Goal: Task Accomplishment & Management: Use online tool/utility

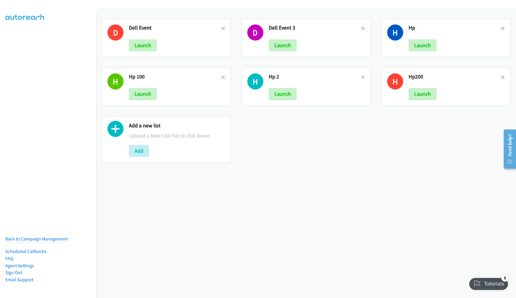
click at [39, 144] on nav "Back to Campaign Management Scheduled Callbacks FAQ Agent Settings Sign Out Com…" at bounding box center [48, 161] width 97 height 298
click at [136, 152] on button "Add" at bounding box center [139, 151] width 20 height 12
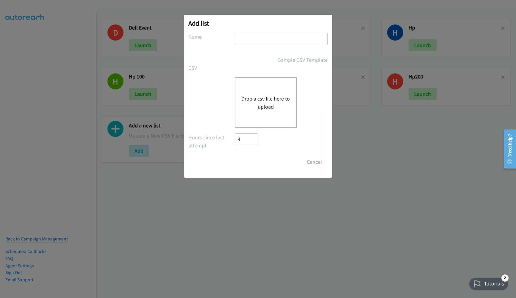
click at [260, 99] on button "Drop a csv file here to upload" at bounding box center [266, 102] width 49 height 16
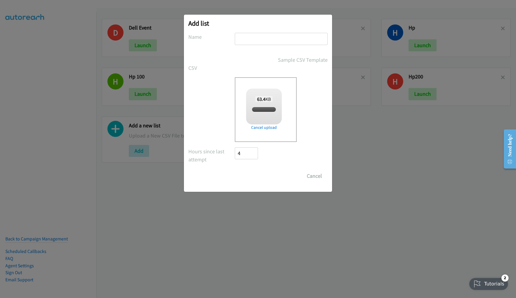
checkbox input "true"
click at [252, 43] on input "text" at bounding box center [281, 39] width 93 height 12
type input "HP 300"
click at [254, 172] on input "Save List" at bounding box center [250, 176] width 31 height 12
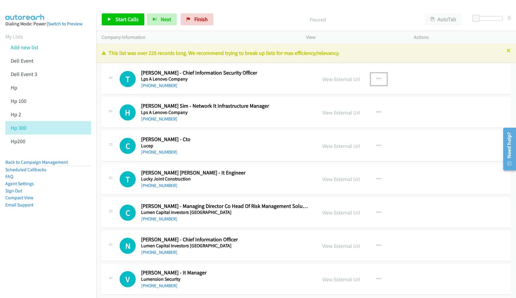
click at [377, 80] on icon "button" at bounding box center [379, 79] width 5 height 5
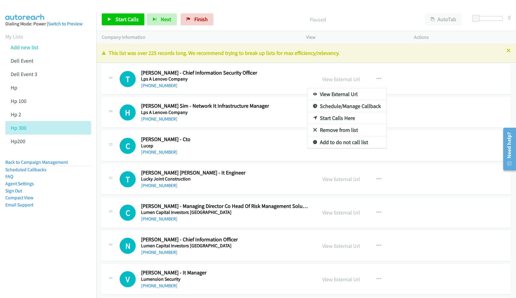
click at [346, 130] on link "Remove from list" at bounding box center [347, 130] width 79 height 12
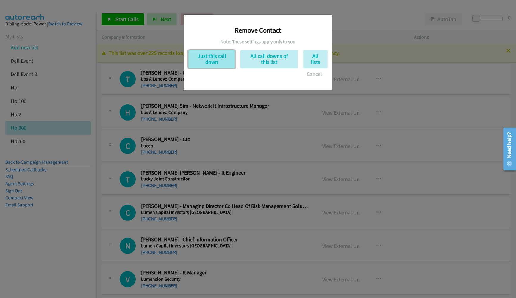
click at [226, 60] on button "Just this call down" at bounding box center [212, 59] width 47 height 18
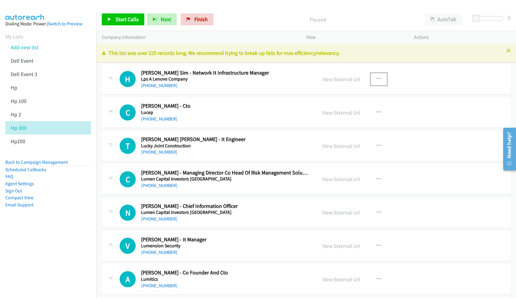
click at [377, 78] on icon "button" at bounding box center [379, 79] width 5 height 5
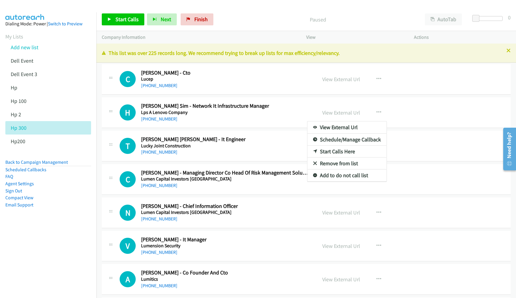
click at [375, 110] on div at bounding box center [258, 149] width 516 height 298
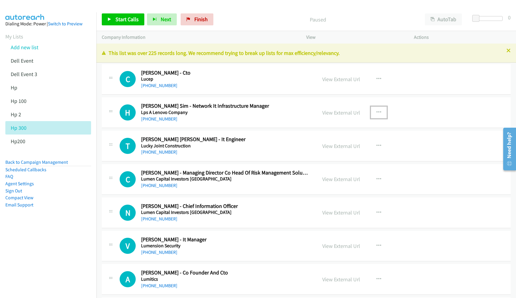
click at [377, 112] on icon "button" at bounding box center [379, 112] width 5 height 5
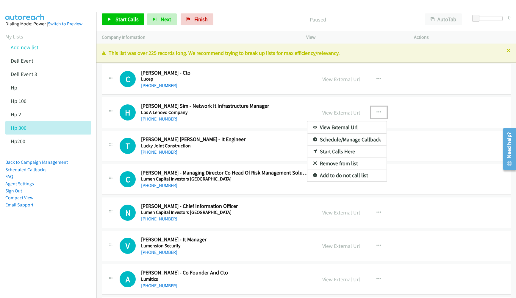
click at [330, 163] on link "Remove from list" at bounding box center [347, 163] width 79 height 12
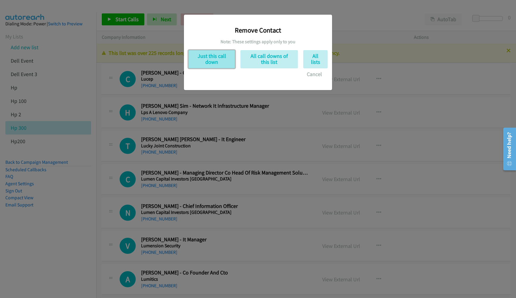
click at [203, 63] on button "Just this call down" at bounding box center [212, 59] width 47 height 18
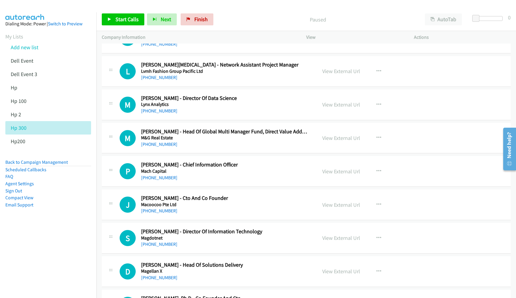
scroll to position [357, 0]
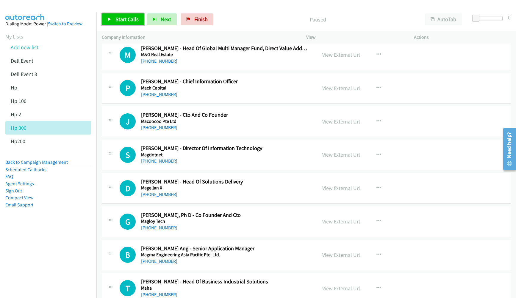
click at [127, 23] on link "Start Calls" at bounding box center [123, 19] width 43 height 12
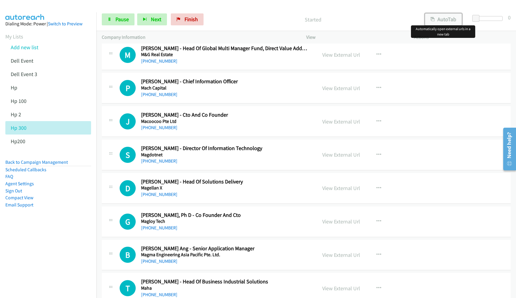
click at [448, 18] on button "AutoTab" at bounding box center [443, 19] width 37 height 12
click at [31, 230] on aside "Dialing Mode: Power | Switch to Preview My Lists Add new list Dell Event Dell E…" at bounding box center [48, 123] width 96 height 223
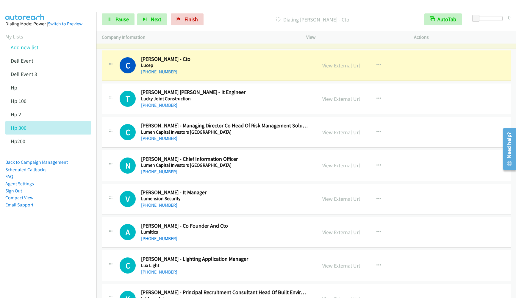
scroll to position [0, 0]
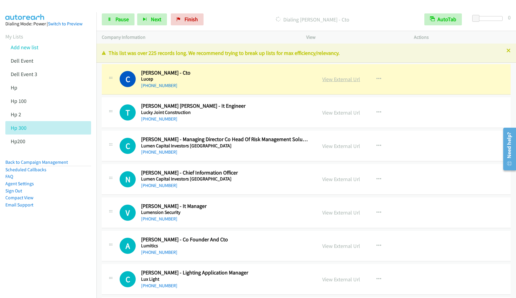
click at [332, 79] on link "View External Url" at bounding box center [342, 79] width 38 height 7
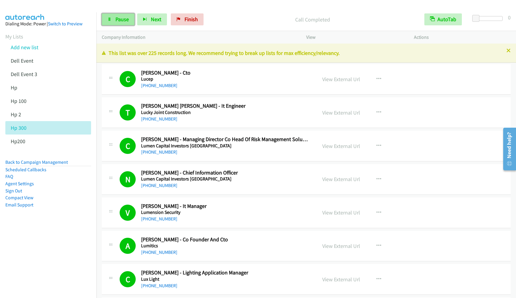
click at [118, 15] on link "Pause" at bounding box center [118, 19] width 33 height 12
click at [118, 21] on span "Start Calls" at bounding box center [127, 19] width 23 height 7
click at [120, 20] on span "Pause" at bounding box center [122, 19] width 13 height 7
click at [120, 20] on span "Start Calls" at bounding box center [127, 19] width 23 height 7
click at [42, 237] on nav "Dialing Mode: Power | Switch to Preview My Lists Add new list Dell Event Dell E…" at bounding box center [48, 161] width 97 height 298
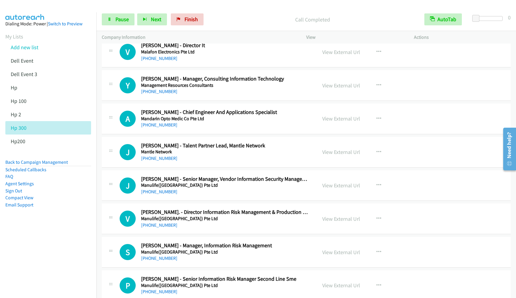
scroll to position [759, 0]
click at [112, 15] on link "Pause" at bounding box center [118, 19] width 33 height 12
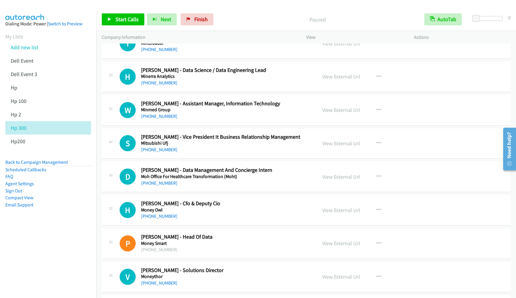
scroll to position [2502, 0]
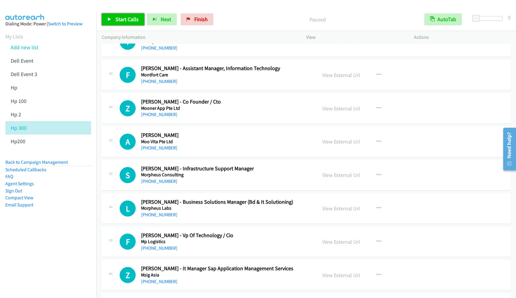
click at [123, 21] on span "Start Calls" at bounding box center [127, 19] width 23 height 7
click at [114, 16] on link "Pause" at bounding box center [118, 19] width 33 height 12
click at [113, 18] on link "Start Calls" at bounding box center [123, 19] width 43 height 12
click at [117, 16] on span "Pause" at bounding box center [122, 19] width 13 height 7
click at [117, 16] on span "Start Calls" at bounding box center [127, 19] width 23 height 7
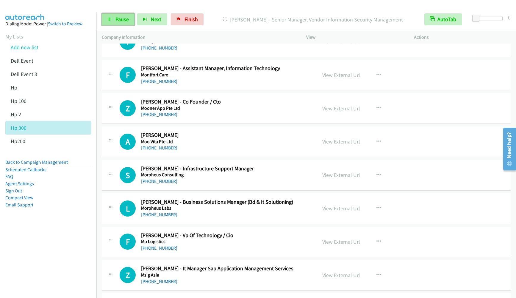
click at [123, 17] on span "Pause" at bounding box center [122, 19] width 13 height 7
click at [118, 19] on span "Start Calls" at bounding box center [127, 19] width 23 height 7
click at [124, 18] on span "Pause" at bounding box center [122, 19] width 13 height 7
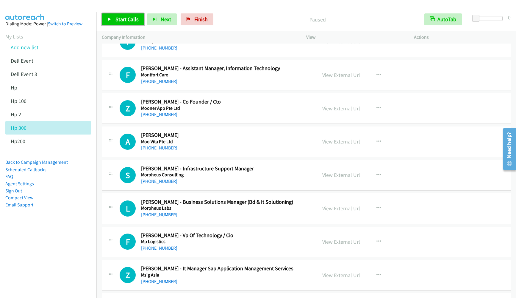
click at [114, 17] on link "Start Calls" at bounding box center [123, 19] width 43 height 12
click at [118, 14] on link "Pause" at bounding box center [118, 19] width 33 height 12
click at [118, 14] on link "Start Calls" at bounding box center [123, 19] width 43 height 12
click at [119, 29] on div "Start Calls Pause Next Finish Call Completed AutoTab AutoTab 0" at bounding box center [306, 19] width 420 height 23
click at [120, 21] on span "Pause" at bounding box center [122, 19] width 13 height 7
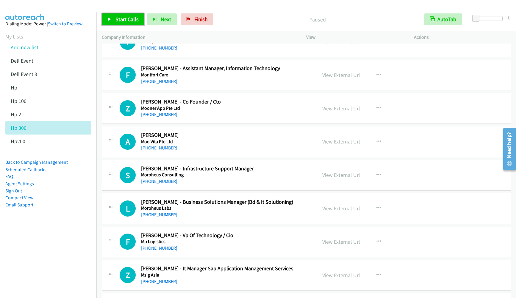
click at [120, 21] on span "Start Calls" at bounding box center [127, 19] width 23 height 7
drag, startPoint x: 61, startPoint y: 232, endPoint x: 98, endPoint y: 134, distance: 104.6
click at [61, 232] on aside "Dialing Mode: Power | Switch to Preview My Lists Add new list Dell Event Dell E…" at bounding box center [48, 123] width 96 height 223
click at [116, 20] on span "Pause" at bounding box center [122, 19] width 13 height 7
click at [116, 20] on span "Start Calls" at bounding box center [127, 19] width 23 height 7
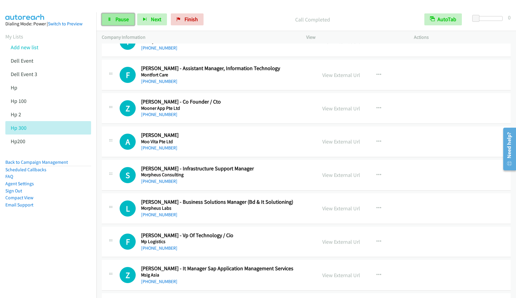
click at [119, 16] on span "Pause" at bounding box center [122, 19] width 13 height 7
click at [118, 17] on span "Start Calls" at bounding box center [127, 19] width 23 height 7
click at [123, 21] on span "Pause" at bounding box center [122, 19] width 13 height 7
click at [123, 21] on span "Start Calls" at bounding box center [127, 19] width 23 height 7
click at [89, 41] on li "Add new list" at bounding box center [53, 47] width 96 height 13
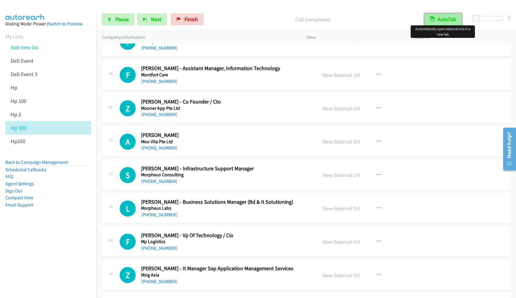
click at [441, 19] on button "AutoTab" at bounding box center [444, 19] width 38 height 12
click at [441, 19] on button "AutoTab" at bounding box center [443, 19] width 37 height 12
click at [73, 74] on li "Dell Event 3" at bounding box center [53, 73] width 96 height 13
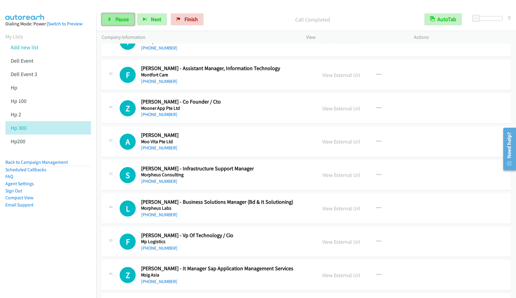
click at [130, 21] on link "Pause" at bounding box center [118, 19] width 33 height 12
click at [130, 21] on span "Start Calls" at bounding box center [127, 19] width 23 height 7
click at [125, 24] on link "Pause" at bounding box center [118, 19] width 33 height 12
click at [83, 50] on li "Add new list" at bounding box center [53, 47] width 96 height 13
click at [28, 158] on li "Back to Campaign Management" at bounding box center [48, 161] width 86 height 7
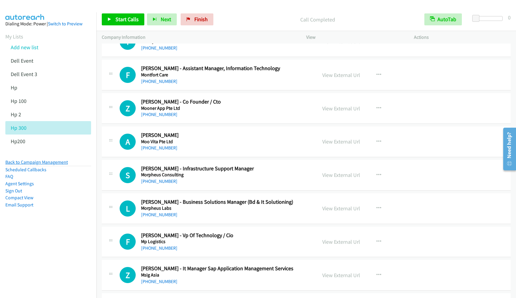
click at [28, 159] on link "Back to Campaign Management" at bounding box center [36, 162] width 63 height 6
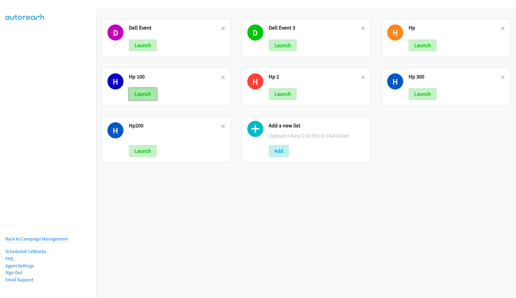
click at [140, 96] on button "Launch" at bounding box center [143, 94] width 28 height 12
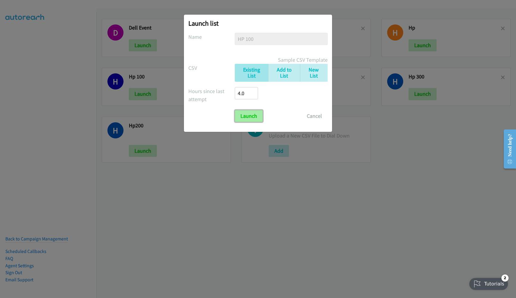
click at [250, 116] on input "Launch" at bounding box center [249, 116] width 28 height 12
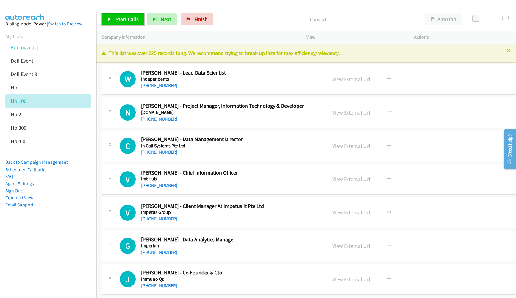
click at [132, 19] on span "Start Calls" at bounding box center [127, 19] width 23 height 7
drag, startPoint x: 28, startPoint y: 247, endPoint x: 280, endPoint y: 127, distance: 278.9
click at [28, 247] on nav "Dialing Mode: Power | Switch to Preview My Lists Add new list Dell Event Dell E…" at bounding box center [48, 161] width 97 height 298
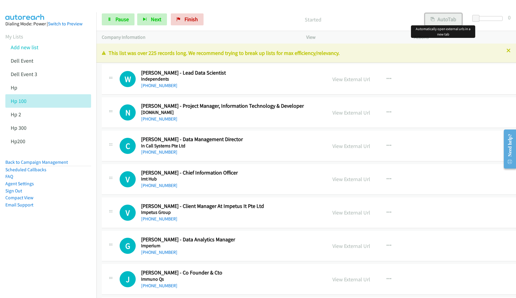
click at [452, 20] on button "AutoTab" at bounding box center [443, 19] width 37 height 12
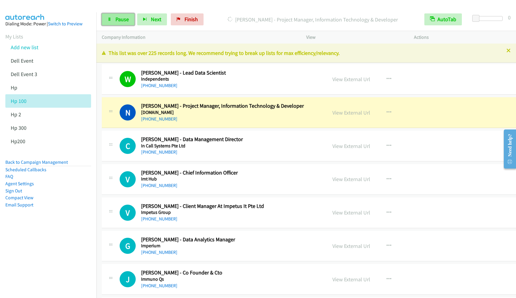
click at [124, 23] on link "Pause" at bounding box center [118, 19] width 33 height 12
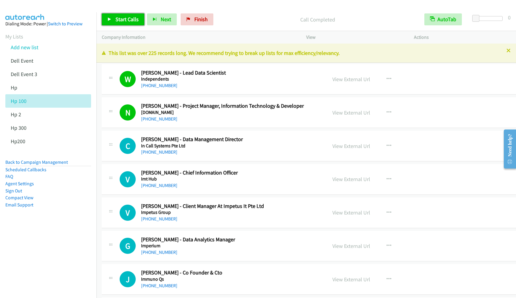
click at [112, 21] on link "Start Calls" at bounding box center [123, 19] width 43 height 12
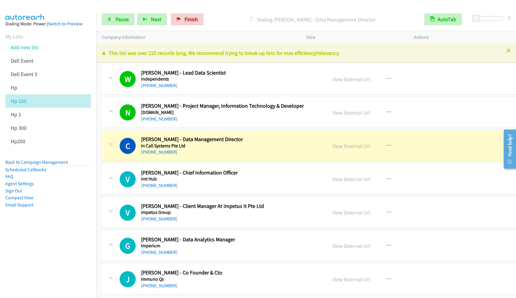
click at [60, 246] on nav "Dialing Mode: Power | Switch to Preview My Lists Add new list Dell Event Dell E…" at bounding box center [48, 161] width 97 height 298
click at [98, 17] on div "Start Calls Pause Next Finish Dialing Cleonice Chua - Data Management Director …" at bounding box center [306, 19] width 420 height 23
click at [111, 22] on link "Pause" at bounding box center [118, 19] width 33 height 12
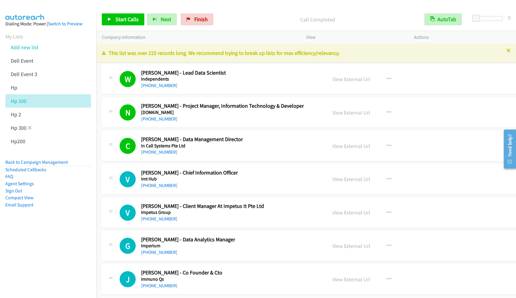
click at [66, 130] on li "Hp 300" at bounding box center [53, 127] width 96 height 13
click at [11, 126] on link "Hp 300" at bounding box center [19, 127] width 16 height 7
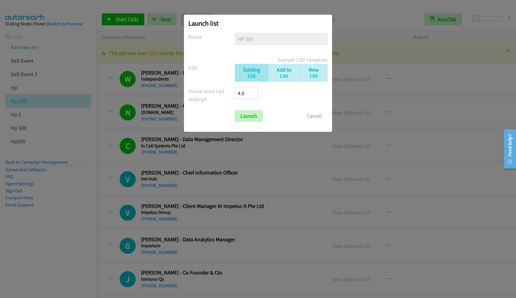
click at [245, 122] on div "Launch list No phone fields were returned for that Report or List View Please u…" at bounding box center [258, 73] width 148 height 117
click at [245, 119] on input "Launch" at bounding box center [249, 116] width 28 height 12
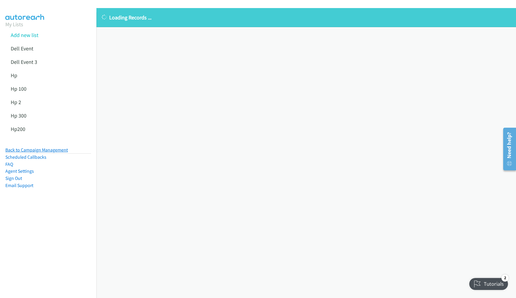
click at [36, 149] on link "Back to Campaign Management" at bounding box center [36, 150] width 63 height 6
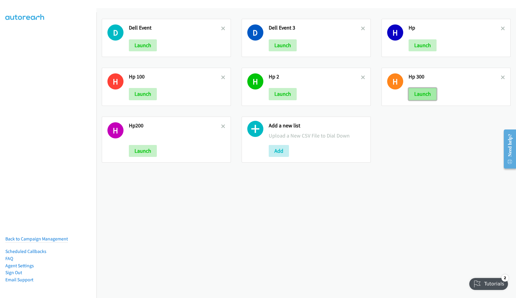
click at [424, 96] on button "Launch" at bounding box center [423, 94] width 28 height 12
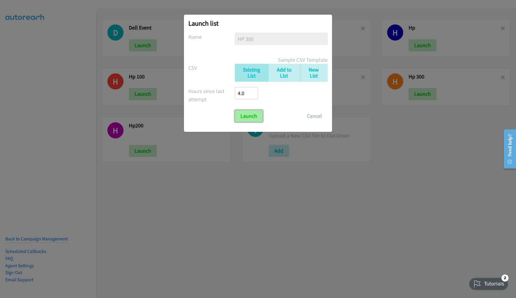
click at [251, 115] on input "Launch" at bounding box center [249, 116] width 28 height 12
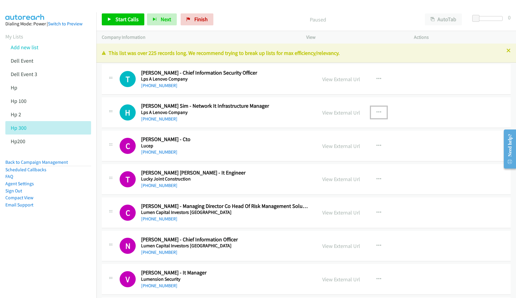
click at [377, 113] on icon "button" at bounding box center [379, 112] width 5 height 5
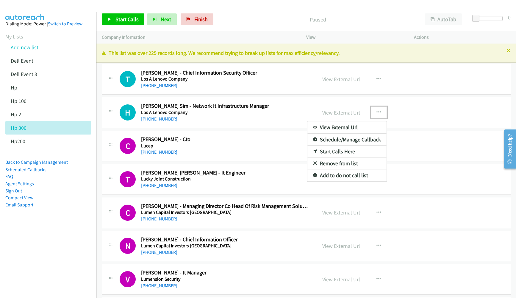
click at [343, 164] on link "Remove from list" at bounding box center [347, 163] width 79 height 12
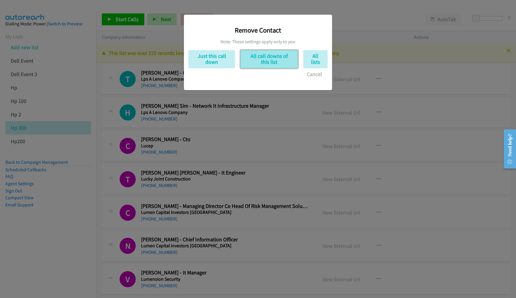
click at [257, 63] on button "All call downs of this list" at bounding box center [269, 59] width 57 height 18
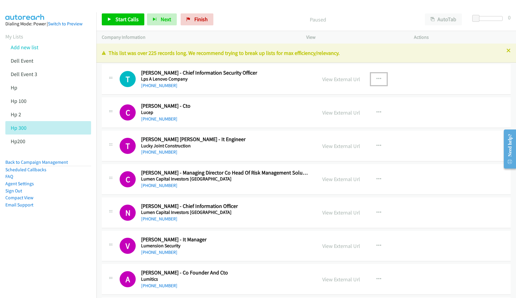
click at [377, 78] on icon "button" at bounding box center [379, 79] width 5 height 5
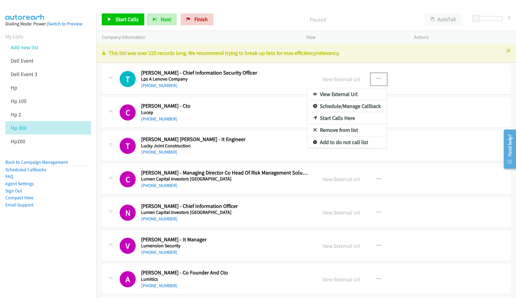
click at [336, 130] on link "Remove from list" at bounding box center [347, 130] width 79 height 12
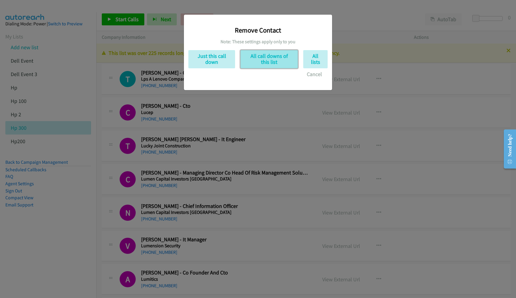
click at [290, 60] on button "All call downs of this list" at bounding box center [269, 59] width 57 height 18
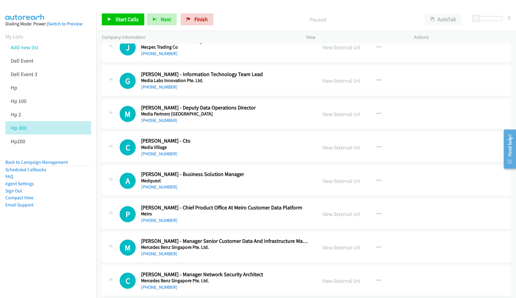
scroll to position [1519, 0]
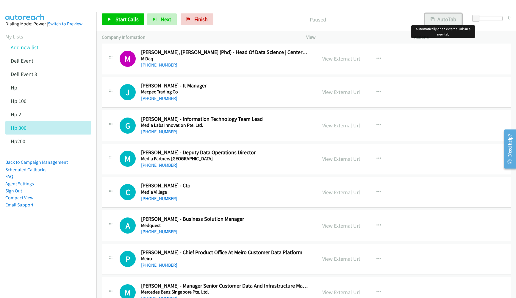
click at [442, 16] on button "AutoTab" at bounding box center [443, 19] width 37 height 12
click at [156, 95] on link "[PHONE_NUMBER]" at bounding box center [159, 98] width 36 height 6
click at [55, 257] on nav "Dialing Mode: Power | Switch to Preview My Lists Add new list Dell Event Dell E…" at bounding box center [48, 161] width 97 height 298
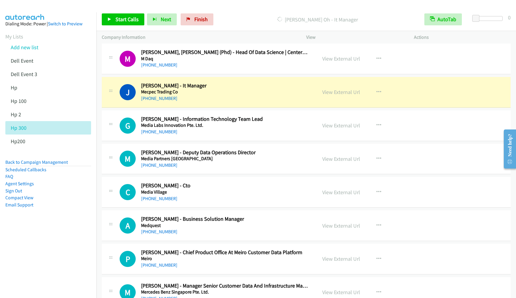
drag, startPoint x: 48, startPoint y: 270, endPoint x: 68, endPoint y: 250, distance: 28.2
click at [48, 270] on nav "Dialing Mode: Power | Switch to Preview My Lists Add new list Dell Event Dell E…" at bounding box center [48, 161] width 97 height 298
click at [336, 95] on link "View External Url" at bounding box center [342, 91] width 38 height 7
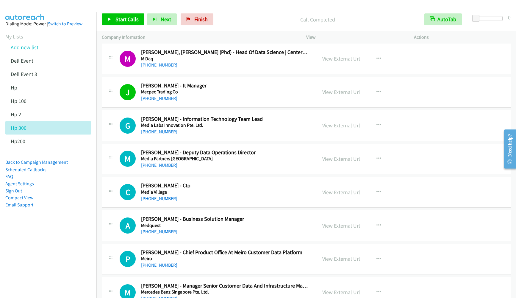
click at [155, 130] on link "[PHONE_NUMBER]" at bounding box center [159, 132] width 36 height 6
click at [54, 232] on aside "Dialing Mode: Power | Switch to Preview My Lists Add new list Dell Event Dell E…" at bounding box center [48, 123] width 96 height 223
click at [119, 22] on span "Start Calls" at bounding box center [127, 19] width 23 height 7
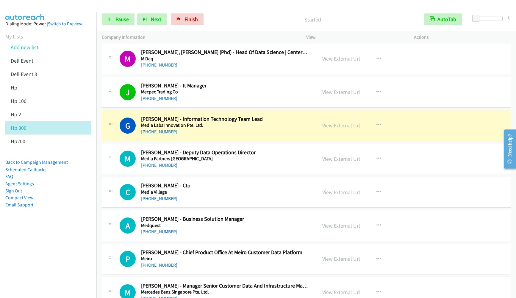
click at [160, 133] on link "[PHONE_NUMBER]" at bounding box center [159, 132] width 36 height 6
drag, startPoint x: 22, startPoint y: 276, endPoint x: 32, endPoint y: 264, distance: 15.0
click at [22, 276] on nav "Dialing Mode: Power | Switch to Preview My Lists Add new list Dell Event Dell E…" at bounding box center [48, 161] width 97 height 298
click at [347, 124] on link "View External Url" at bounding box center [342, 125] width 38 height 7
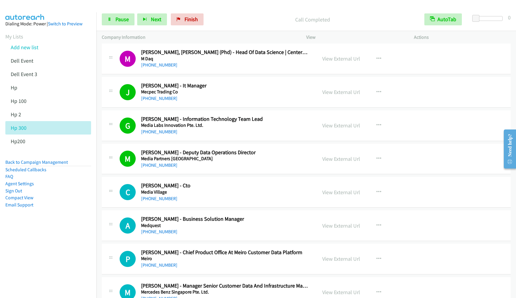
click at [55, 243] on nav "Dialing Mode: Power | Switch to Preview My Lists Add new list Dell Event Dell E…" at bounding box center [48, 161] width 97 height 298
click at [348, 194] on link "View External Url" at bounding box center [342, 192] width 38 height 7
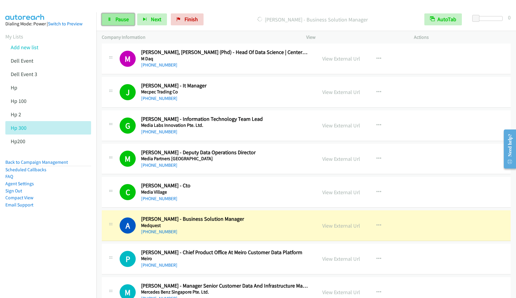
click at [116, 20] on span "Pause" at bounding box center [122, 19] width 13 height 7
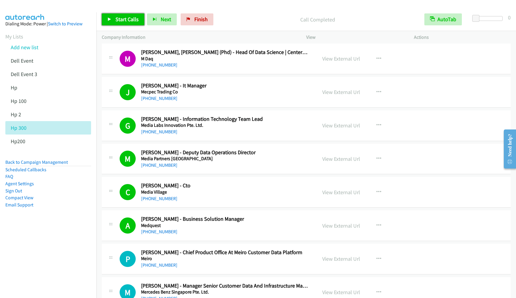
click at [122, 14] on link "Start Calls" at bounding box center [123, 19] width 43 height 12
click at [153, 22] on span "Pause" at bounding box center [159, 25] width 13 height 7
click at [125, 19] on span "Start Calls" at bounding box center [127, 19] width 23 height 7
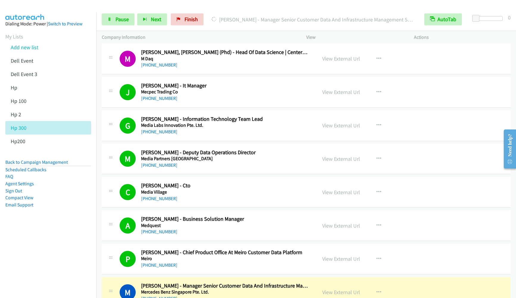
click at [70, 256] on nav "Dialing Mode: Power | Switch to Preview My Lists Add new list Dell Event Dell E…" at bounding box center [48, 161] width 97 height 298
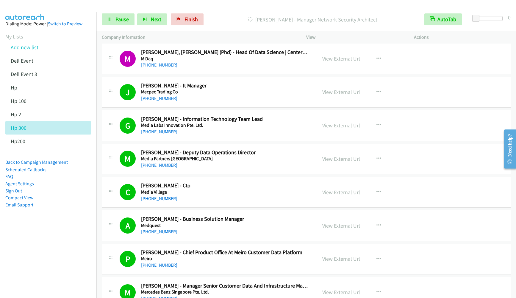
click at [66, 200] on li "Compact View" at bounding box center [48, 197] width 86 height 7
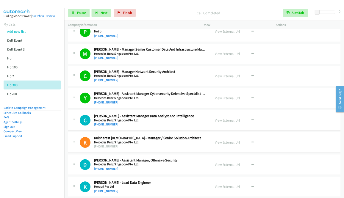
scroll to position [1742, 0]
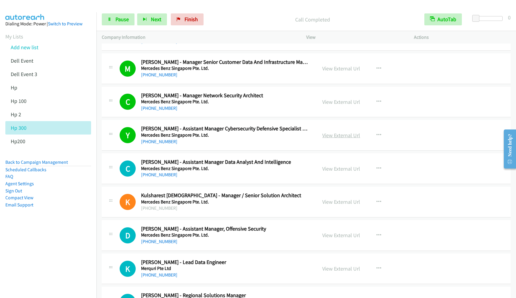
click at [343, 134] on link "View External Url" at bounding box center [342, 135] width 38 height 7
click at [158, 175] on link "[PHONE_NUMBER]" at bounding box center [159, 175] width 36 height 6
click at [38, 251] on nav "Dialing Mode: Power | Switch to Preview My Lists Add new list Dell Event Dell E…" at bounding box center [48, 161] width 97 height 298
click at [329, 169] on link "View External Url" at bounding box center [342, 168] width 38 height 7
click at [118, 27] on div "Start Calls Pause Next Finish Call Completed AutoTab AutoTab 0" at bounding box center [306, 19] width 420 height 23
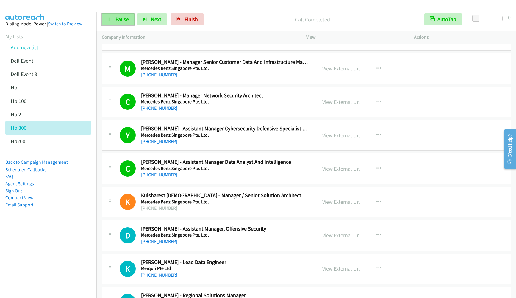
click at [120, 20] on span "Pause" at bounding box center [122, 19] width 13 height 7
click at [120, 20] on span "Start Calls" at bounding box center [127, 19] width 23 height 7
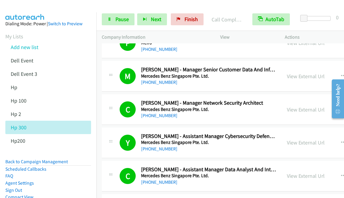
click at [66, 5] on div at bounding box center [169, 11] width 339 height 23
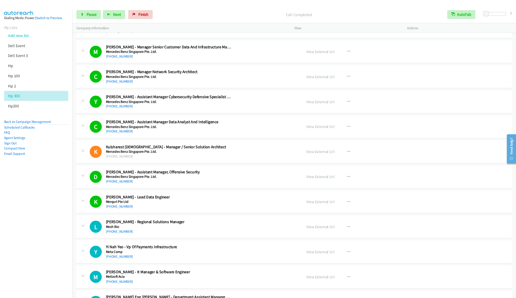
scroll to position [1742, 0]
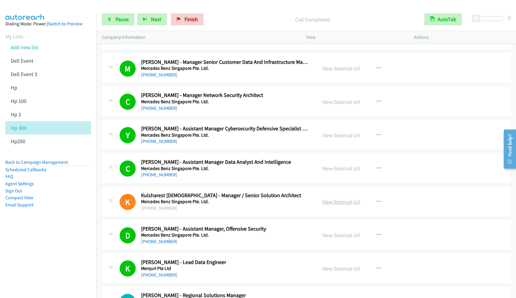
click at [332, 203] on link "View External Url" at bounding box center [342, 201] width 38 height 7
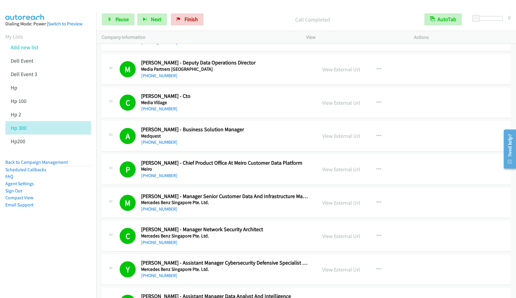
scroll to position [1430, 0]
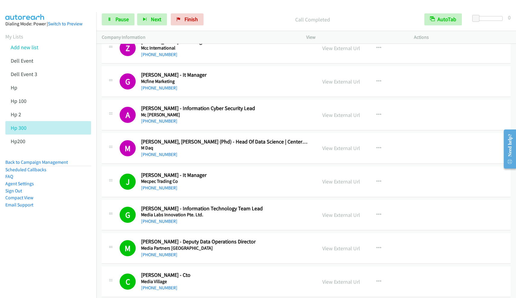
click at [41, 230] on aside "Dialing Mode: Power | Switch to Preview My Lists Add new list Dell Event Dell E…" at bounding box center [48, 123] width 96 height 223
click at [109, 20] on icon at bounding box center [110, 20] width 4 height 4
click at [58, 241] on nav "Dialing Mode: Power | Switch to Preview My Lists Add new list Dell Event Dell E…" at bounding box center [48, 161] width 97 height 298
click at [127, 17] on span "Pause" at bounding box center [122, 19] width 13 height 7
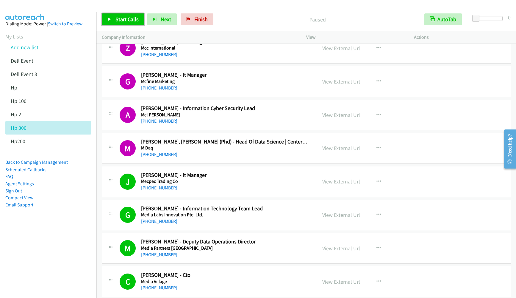
click at [126, 17] on span "Start Calls" at bounding box center [127, 19] width 23 height 7
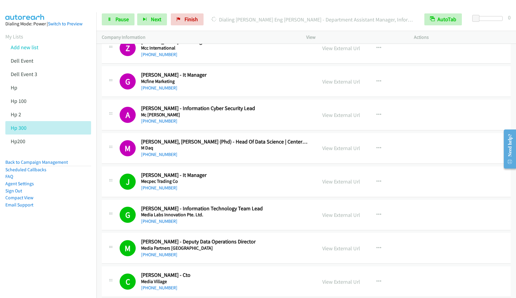
click at [65, 229] on aside "Dialing Mode: Power | Switch to Preview My Lists Add new list Dell Event Dell E…" at bounding box center [48, 123] width 96 height 223
click at [111, 21] on icon at bounding box center [110, 20] width 4 height 4
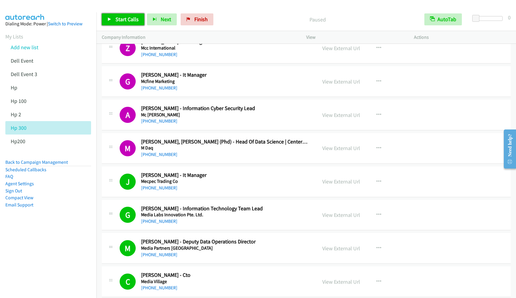
click at [116, 16] on span "Start Calls" at bounding box center [127, 19] width 23 height 7
click at [29, 236] on nav "Dialing Mode: Power | Switch to Preview My Lists Add new list Dell Event Dell E…" at bounding box center [48, 161] width 97 height 298
click at [120, 21] on span "Pause" at bounding box center [122, 19] width 13 height 7
click at [119, 20] on span "Start Calls" at bounding box center [127, 19] width 23 height 7
click at [74, 11] on div at bounding box center [255, 11] width 511 height 23
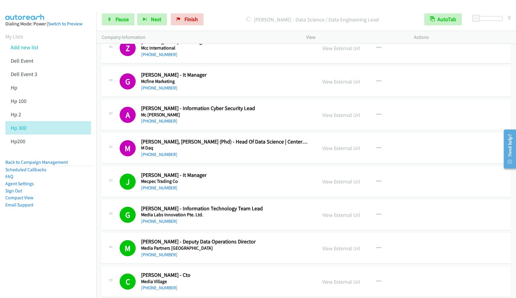
click at [101, 7] on div at bounding box center [255, 11] width 511 height 23
click at [129, 22] on link "Pause" at bounding box center [118, 19] width 33 height 12
click at [127, 21] on span "Start Calls" at bounding box center [127, 19] width 23 height 7
drag, startPoint x: 41, startPoint y: 243, endPoint x: 88, endPoint y: 191, distance: 70.4
click at [41, 243] on nav "Dialing Mode: Power | Switch to Preview My Lists Add new list Dell Event Dell E…" at bounding box center [48, 161] width 97 height 298
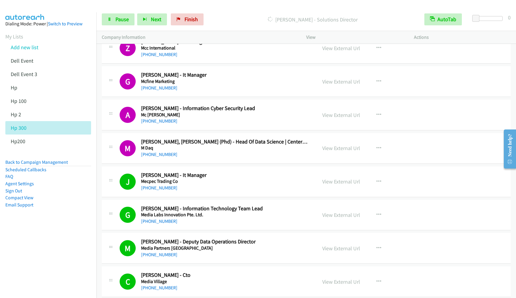
click at [15, 256] on nav "Dialing Mode: Power | Switch to Preview My Lists Add new list Dell Event Dell E…" at bounding box center [48, 161] width 97 height 298
click at [110, 27] on div "Start Calls Pause Next Finish [PERSON_NAME] - Solutions Director AutoTab AutoTa…" at bounding box center [306, 19] width 420 height 23
click at [114, 20] on link "Pause" at bounding box center [118, 19] width 33 height 12
click at [130, 24] on link "Start Calls" at bounding box center [123, 19] width 43 height 12
click at [59, 233] on aside "Dialing Mode: Power | Switch to Preview My Lists Add new list Dell Event Dell E…" at bounding box center [48, 123] width 96 height 223
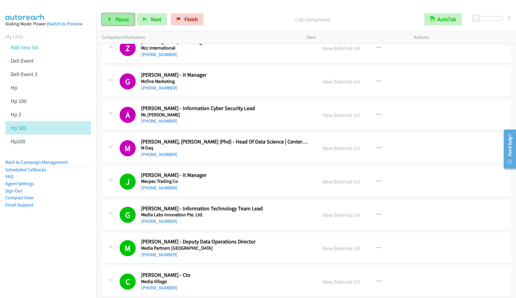
click at [125, 20] on span "Pause" at bounding box center [122, 19] width 13 height 7
click at [129, 19] on span "Start Calls" at bounding box center [127, 19] width 23 height 7
click at [121, 18] on span "Pause" at bounding box center [122, 19] width 13 height 7
click at [122, 18] on span "Start Calls" at bounding box center [127, 19] width 23 height 7
click at [15, 251] on nav "Dialing Mode: Power | Switch to Preview My Lists Add new list Dell Event Dell E…" at bounding box center [48, 161] width 97 height 298
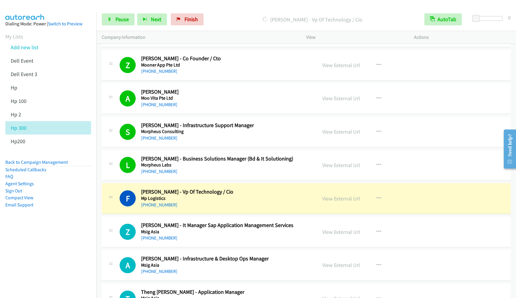
scroll to position [2546, 0]
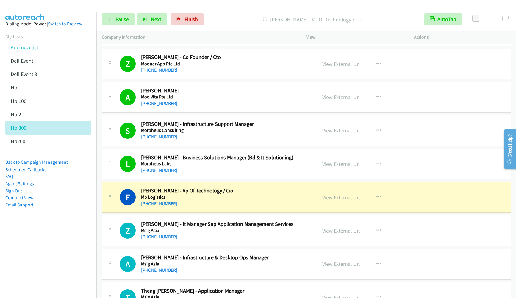
click at [332, 162] on link "View External Url" at bounding box center [342, 163] width 38 height 7
drag, startPoint x: 35, startPoint y: 235, endPoint x: 98, endPoint y: 149, distance: 106.5
click at [35, 235] on nav "Dialing Mode: Power | Switch to Preview My Lists Add new list Dell Event Dell E…" at bounding box center [48, 161] width 97 height 298
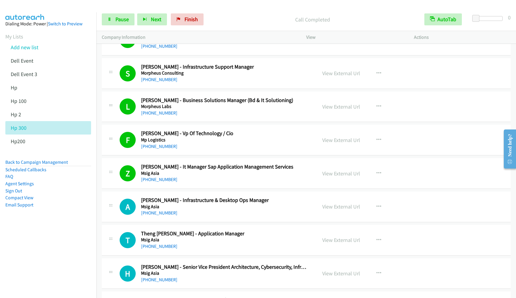
scroll to position [2636, 0]
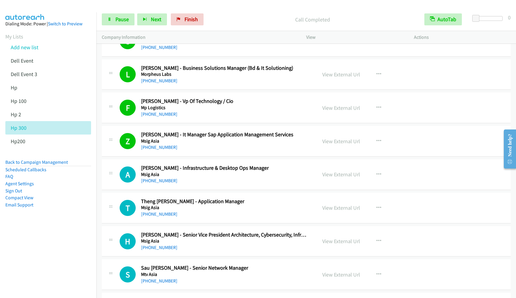
drag, startPoint x: 21, startPoint y: 255, endPoint x: 37, endPoint y: 242, distance: 20.3
click at [21, 255] on nav "Dialing Mode: Power | Switch to Preview My Lists Add new list Dell Event Dell E…" at bounding box center [48, 161] width 97 height 298
click at [150, 181] on link "[PHONE_NUMBER]" at bounding box center [159, 180] width 36 height 6
click at [55, 232] on aside "Dialing Mode: Power | Switch to Preview My Lists Add new list Dell Event Dell E…" at bounding box center [48, 123] width 96 height 223
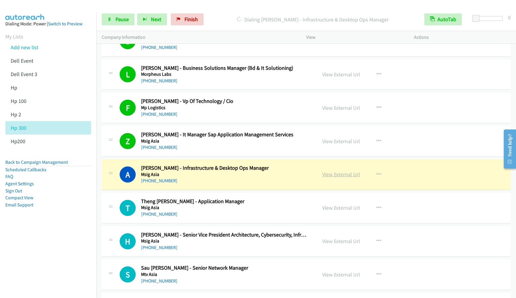
click at [326, 174] on link "View External Url" at bounding box center [342, 174] width 38 height 7
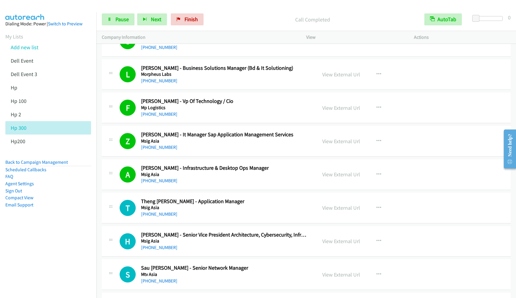
click at [50, 245] on nav "Dialing Mode: Power | Switch to Preview My Lists Add new list Dell Event Dell E…" at bounding box center [48, 161] width 97 height 298
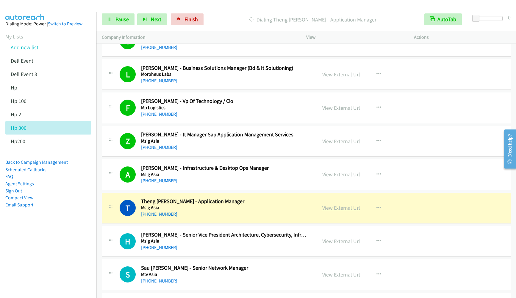
click at [323, 208] on link "View External Url" at bounding box center [342, 207] width 38 height 7
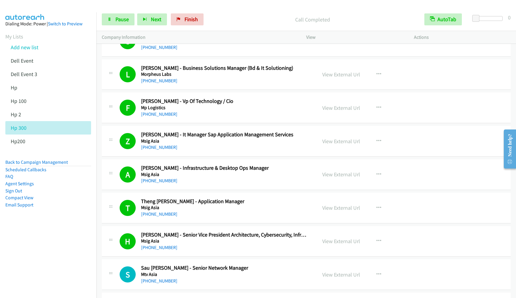
scroll to position [2770, 0]
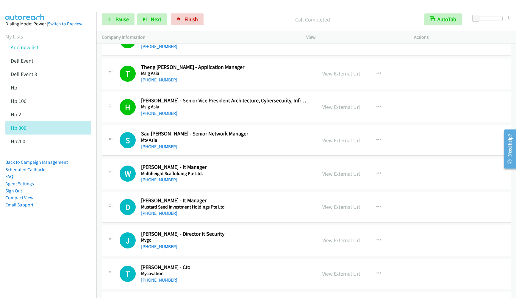
click at [40, 271] on nav "Dialing Mode: Power | Switch to Preview My Lists Add new list Dell Event Dell E…" at bounding box center [48, 161] width 97 height 298
click at [162, 143] on div "[PHONE_NUMBER]" at bounding box center [224, 146] width 167 height 7
click at [161, 144] on link "[PHONE_NUMBER]" at bounding box center [159, 147] width 36 height 6
click at [42, 241] on nav "Dialing Mode: Power | Switch to Preview My Lists Add new list Dell Event Dell E…" at bounding box center [48, 161] width 97 height 298
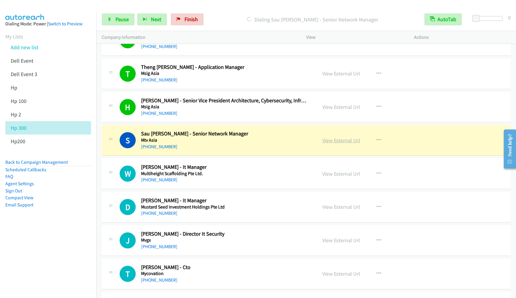
click at [334, 139] on link "View External Url" at bounding box center [342, 140] width 38 height 7
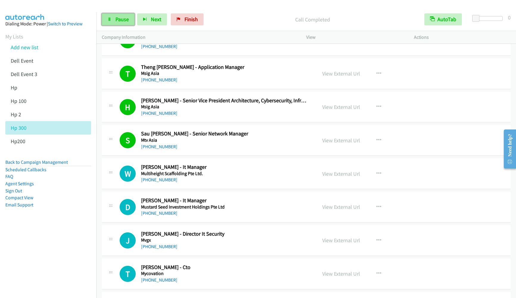
click at [119, 20] on span "Pause" at bounding box center [122, 19] width 13 height 7
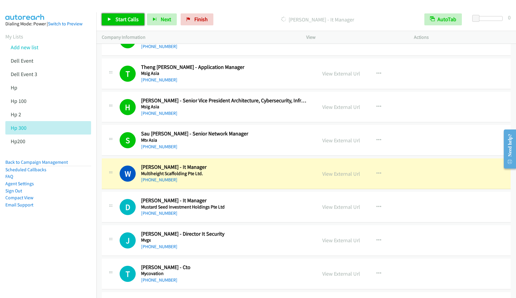
click at [119, 20] on span "Start Calls" at bounding box center [127, 19] width 23 height 7
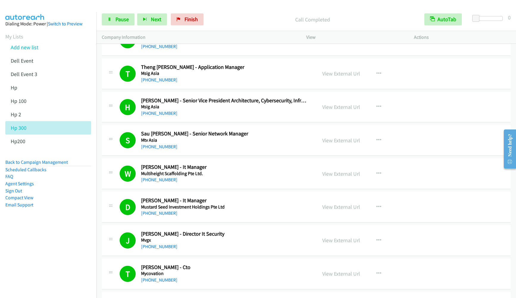
click at [61, 239] on nav "Dialing Mode: Power | Switch to Preview My Lists Add new list Dell Event Dell E…" at bounding box center [48, 161] width 97 height 298
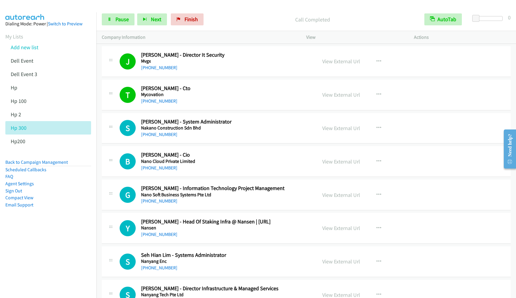
click at [30, 217] on aside "Dialing Mode: Power | Switch to Preview My Lists Add new list Dell Event Dell E…" at bounding box center [48, 123] width 96 height 223
click at [324, 94] on link "View External Url" at bounding box center [342, 94] width 38 height 7
click at [161, 133] on link "[PHONE_NUMBER]" at bounding box center [159, 134] width 36 height 6
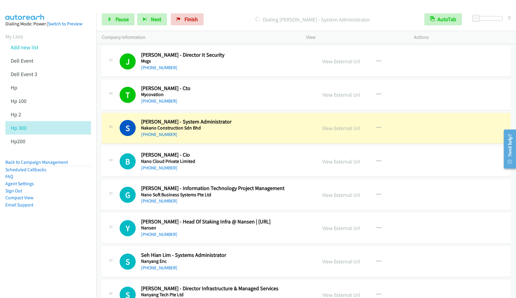
click at [77, 217] on aside "Dialing Mode: Power | Switch to Preview My Lists Add new list Dell Event Dell E…" at bounding box center [48, 123] width 96 height 223
click at [328, 128] on link "View External Url" at bounding box center [342, 127] width 38 height 7
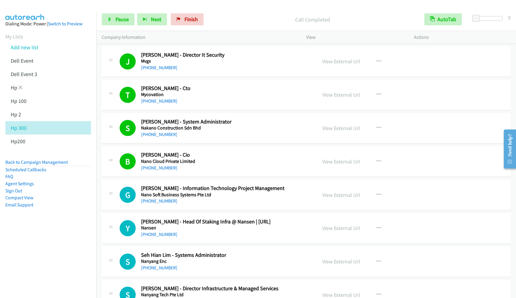
click at [81, 86] on li "Hp" at bounding box center [53, 87] width 96 height 13
click at [120, 18] on span "Pause" at bounding box center [122, 19] width 13 height 7
click at [128, 20] on span "Start Calls" at bounding box center [127, 19] width 23 height 7
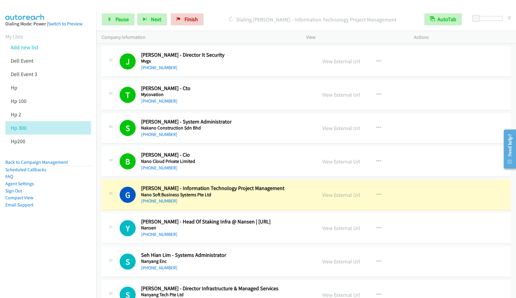
click at [45, 276] on nav "Dialing Mode: Power | Switch to Preview My Lists Add new list Dell Event Dell E…" at bounding box center [48, 161] width 97 height 298
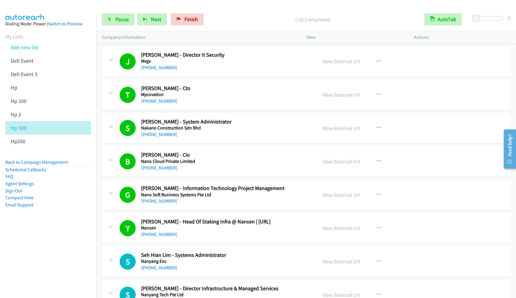
click at [223, 18] on p "Call Completed" at bounding box center [313, 19] width 202 height 8
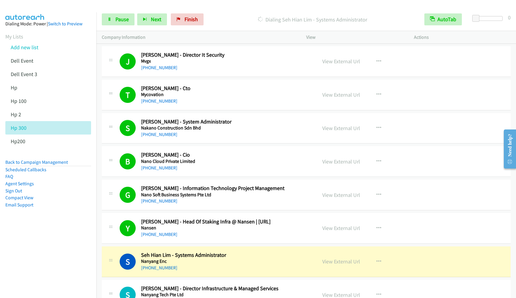
click at [29, 236] on nav "Dialing Mode: Power | Switch to Preview My Lists Add new list Dell Event Dell E…" at bounding box center [48, 161] width 97 height 298
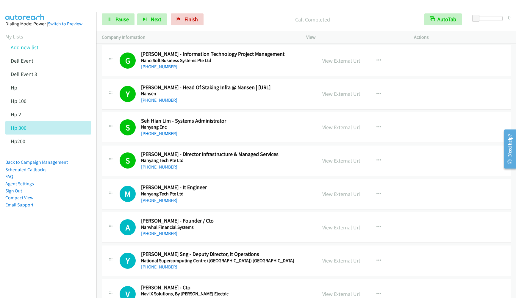
click at [249, 8] on div "Start Calls Pause Next Finish Call Completed AutoTab AutoTab 0" at bounding box center [306, 19] width 420 height 23
click at [74, 12] on div at bounding box center [255, 11] width 511 height 23
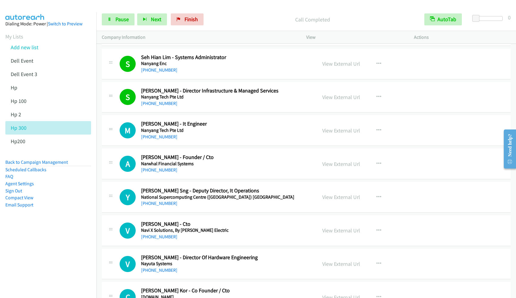
scroll to position [3172, 0]
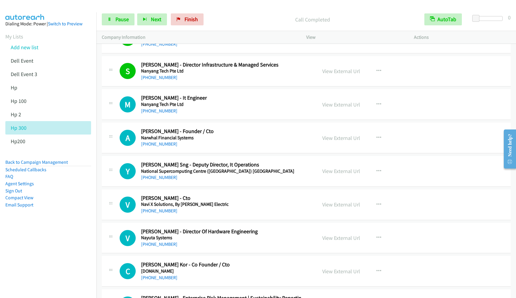
click at [239, 17] on p "Call Completed" at bounding box center [313, 19] width 202 height 8
click at [77, 35] on section "My Lists Add new list Dell Event Dell Event 3 Hp Hp 100 Hp 2 Hp 300 Hp200" at bounding box center [48, 89] width 86 height 115
click at [212, 24] on div "Call Completed" at bounding box center [312, 19] width 213 height 12
click at [228, 9] on div "Start Calls Pause Next Finish Call Completed AutoTab AutoTab 0" at bounding box center [306, 19] width 420 height 23
click at [116, 24] on link "Pause" at bounding box center [118, 19] width 33 height 12
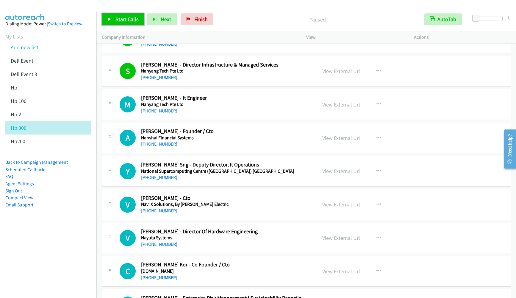
click at [116, 24] on link "Start Calls" at bounding box center [123, 19] width 43 height 12
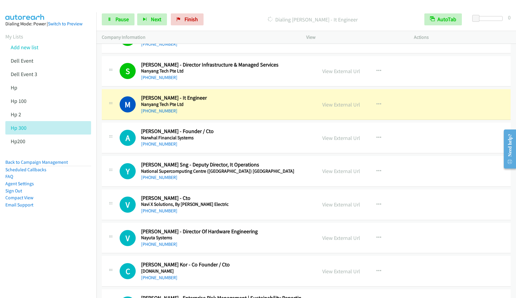
click at [78, 235] on nav "Dialing Mode: Power | Switch to Preview My Lists Add new list Dell Event Dell E…" at bounding box center [48, 161] width 97 height 298
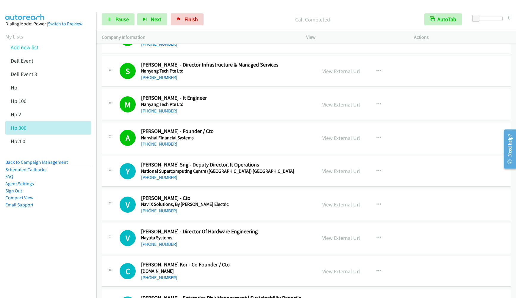
click at [46, 262] on nav "Dialing Mode: Power | Switch to Preview My Lists Add new list Dell Event Dell E…" at bounding box center [48, 161] width 97 height 298
click at [54, 15] on aside "Dialing Mode: Power | Switch to Preview My Lists Add new list Dell Event Dell E…" at bounding box center [48, 123] width 96 height 223
click at [237, 24] on div "Call Completed" at bounding box center [312, 19] width 213 height 12
click at [121, 24] on link "Pause" at bounding box center [118, 19] width 33 height 12
click at [121, 24] on link "Start Calls" at bounding box center [123, 19] width 43 height 12
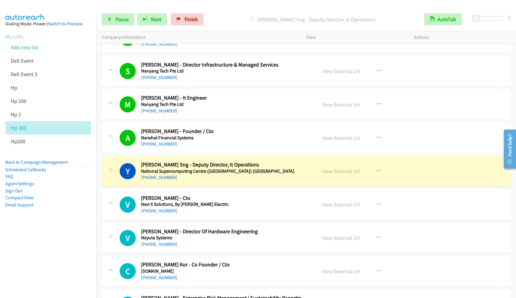
click at [35, 247] on nav "Dialing Mode: Power | Switch to Preview My Lists Add new list Dell Event Dell E…" at bounding box center [48, 161] width 97 height 298
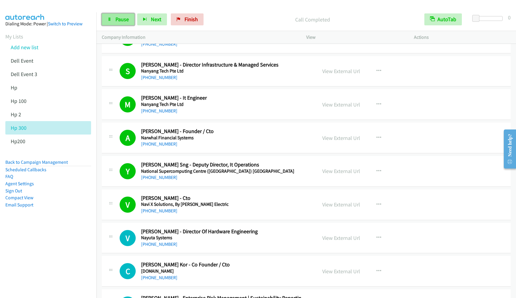
click at [118, 20] on span "Pause" at bounding box center [122, 19] width 13 height 7
click at [118, 20] on span "Start Calls" at bounding box center [127, 19] width 23 height 7
click at [57, 240] on nav "Dialing Mode: Power | Switch to Preview My Lists Add new list Dell Event Dell E…" at bounding box center [48, 161] width 97 height 298
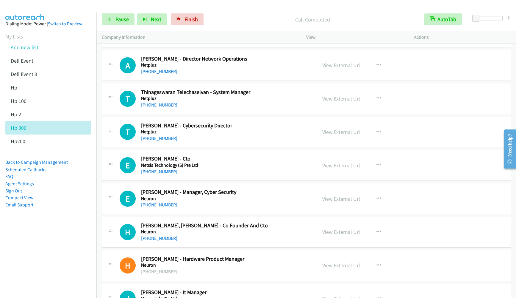
scroll to position [3484, 0]
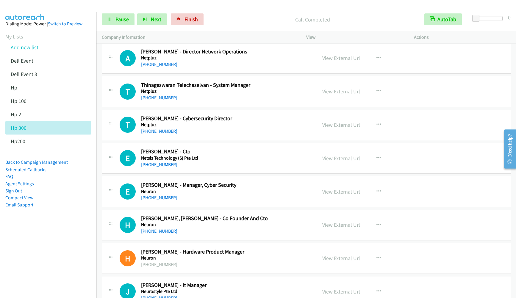
drag, startPoint x: 68, startPoint y: 223, endPoint x: 88, endPoint y: 207, distance: 25.4
click at [68, 223] on aside "Dialing Mode: Power | Switch to Preview My Lists Add new list Dell Event Dell E…" at bounding box center [48, 123] width 96 height 223
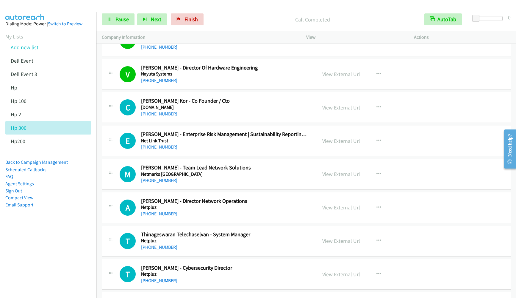
scroll to position [3350, 0]
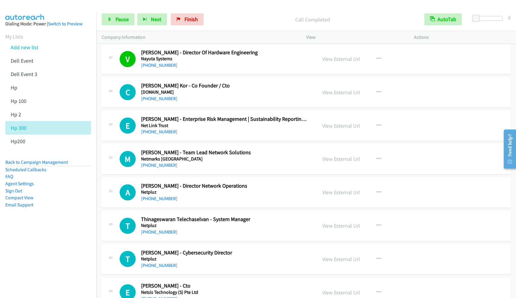
click at [70, 14] on aside "Dialing Mode: Power | Switch to Preview My Lists Add new list Dell Event Dell E…" at bounding box center [48, 123] width 96 height 223
click at [238, 13] on div "Call Completed" at bounding box center [312, 19] width 213 height 12
click at [125, 20] on span "Pause" at bounding box center [122, 19] width 13 height 7
click at [125, 20] on span "Start Calls" at bounding box center [127, 19] width 23 height 7
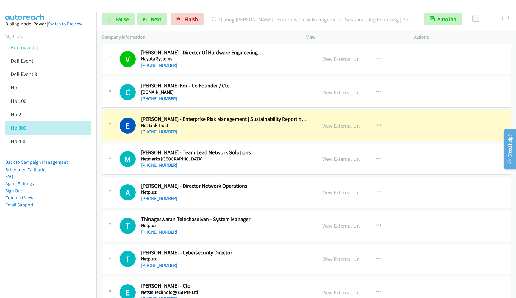
click at [67, 231] on aside "Dialing Mode: Power | Switch to Preview My Lists Add new list Dell Event Dell E…" at bounding box center [48, 123] width 96 height 223
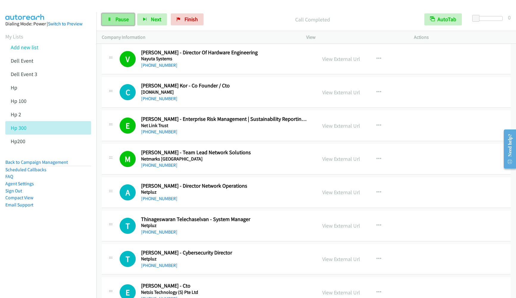
click at [127, 20] on span "Pause" at bounding box center [122, 19] width 13 height 7
click at [127, 20] on span "Start Calls" at bounding box center [127, 19] width 23 height 7
click at [53, 246] on nav "Dialing Mode: Power | Switch to Preview My Lists Add new list Dell Event Dell E…" at bounding box center [48, 161] width 97 height 298
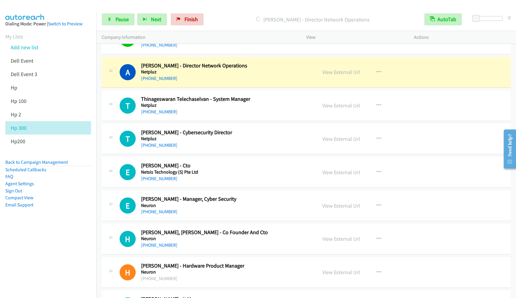
scroll to position [3484, 0]
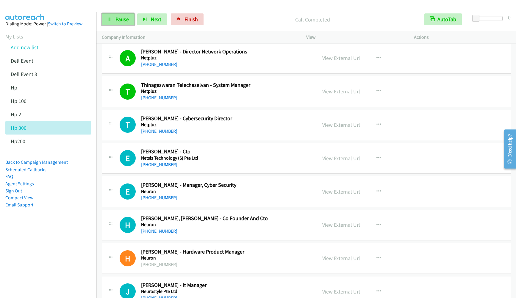
click at [121, 24] on link "Pause" at bounding box center [118, 19] width 33 height 12
click at [121, 24] on link "Start Calls" at bounding box center [123, 19] width 43 height 12
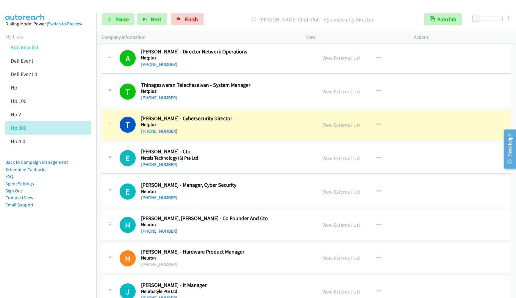
click at [20, 248] on nav "Dialing Mode: Power | Switch to Preview My Lists Add new list Dell Event Dell E…" at bounding box center [48, 161] width 97 height 298
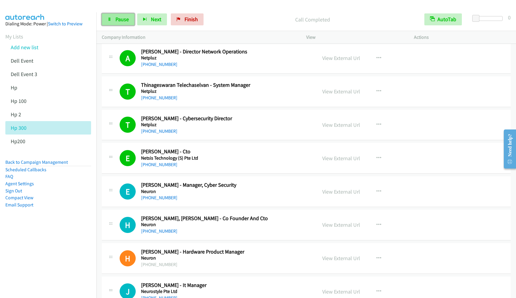
click at [126, 20] on span "Pause" at bounding box center [122, 19] width 13 height 7
click at [126, 20] on span "Start Calls" at bounding box center [127, 19] width 23 height 7
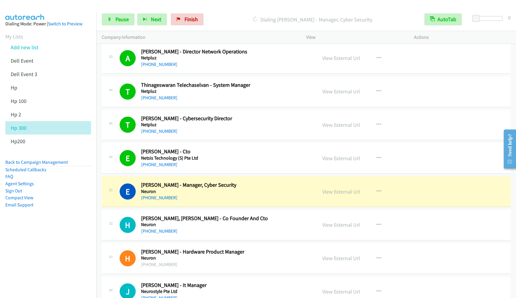
click at [41, 262] on nav "Dialing Mode: Power | Switch to Preview My Lists Add new list Dell Event Dell E…" at bounding box center [48, 161] width 97 height 298
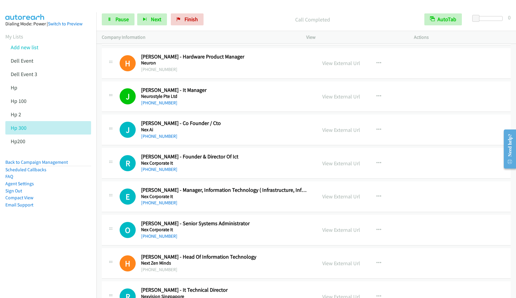
scroll to position [3708, 0]
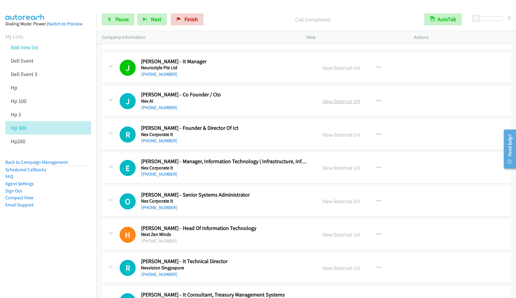
click at [328, 102] on link "View External Url" at bounding box center [342, 101] width 38 height 7
click at [161, 105] on link "[PHONE_NUMBER]" at bounding box center [159, 108] width 36 height 6
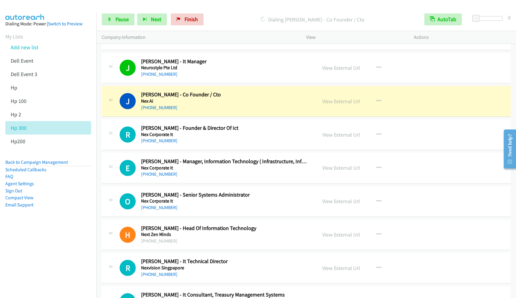
click at [41, 268] on nav "Dialing Mode: Power | Switch to Preview My Lists Add new list Dell Event Dell E…" at bounding box center [48, 161] width 97 height 298
click at [66, 252] on nav "Dialing Mode: Power | Switch to Preview My Lists Add new list Dell Event Dell E…" at bounding box center [48, 161] width 97 height 298
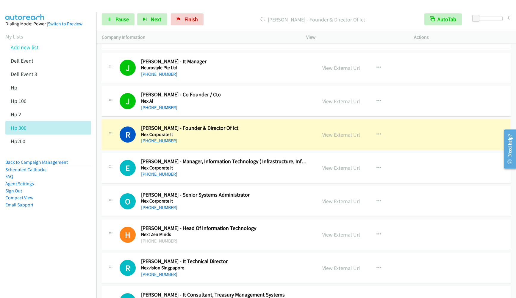
click at [327, 131] on link "View External Url" at bounding box center [342, 134] width 38 height 7
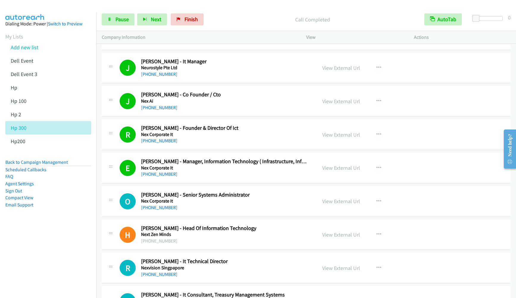
click at [250, 28] on div "Start Calls Pause Next Finish Call Completed AutoTab AutoTab 0" at bounding box center [306, 19] width 420 height 23
click at [36, 229] on aside "Dialing Mode: Power | Switch to Preview My Lists Add new list Dell Event Dell E…" at bounding box center [48, 123] width 96 height 223
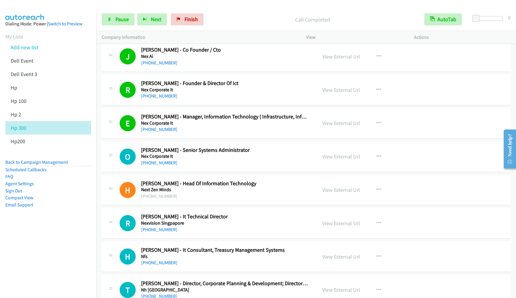
click at [71, 233] on aside "Dialing Mode: Power | Switch to Preview My Lists Add new list Dell Event Dell E…" at bounding box center [48, 123] width 96 height 223
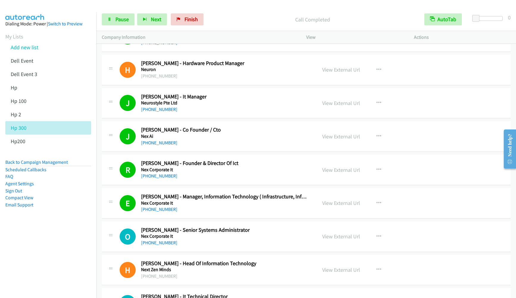
scroll to position [3574, 0]
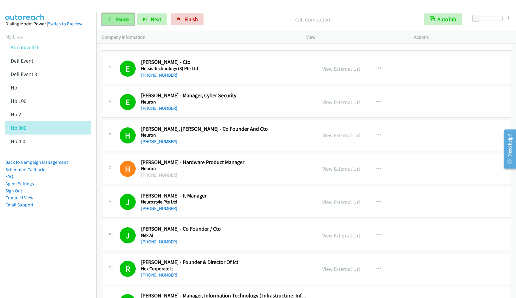
click at [118, 20] on span "Pause" at bounding box center [122, 19] width 13 height 7
click at [118, 20] on span "Start Calls" at bounding box center [127, 19] width 23 height 7
click at [55, 266] on nav "Dialing Mode: Power | Switch to Preview My Lists Add new list Dell Event Dell E…" at bounding box center [48, 161] width 97 height 298
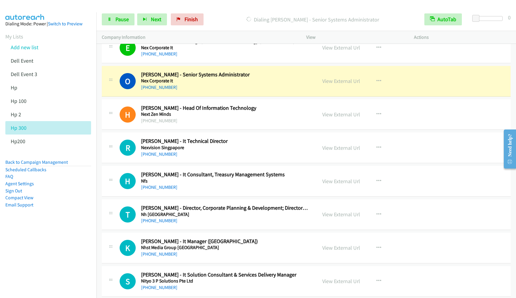
scroll to position [3842, 0]
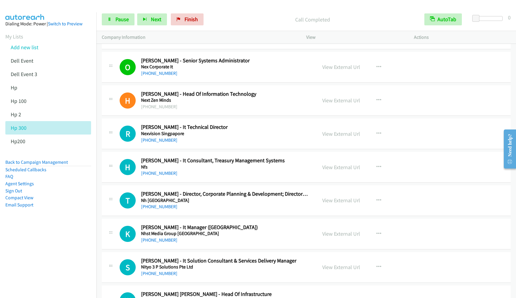
click at [62, 241] on nav "Dialing Mode: Power | Switch to Preview My Lists Add new list Dell Event Dell E…" at bounding box center [48, 161] width 97 height 298
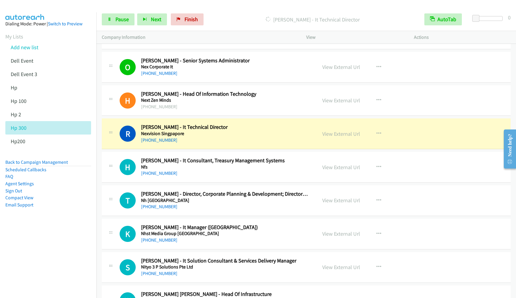
click at [62, 230] on aside "Dialing Mode: Power | Switch to Preview My Lists Add new list Dell Event Dell E…" at bounding box center [48, 123] width 96 height 223
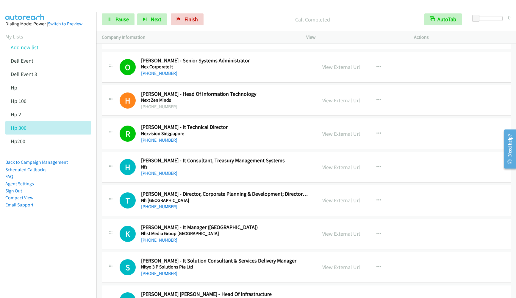
click at [38, 259] on nav "Dialing Mode: Power | Switch to Preview My Lists Add new list Dell Event Dell E…" at bounding box center [48, 161] width 97 height 298
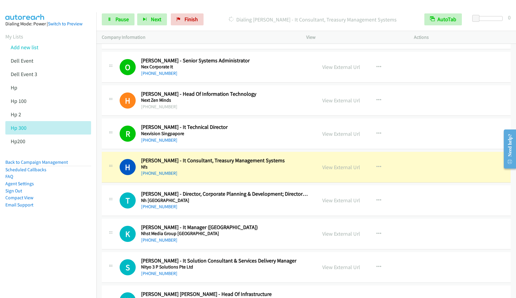
drag, startPoint x: 38, startPoint y: 249, endPoint x: 57, endPoint y: 153, distance: 97.8
click at [56, 160] on nav "Dialing Mode: Power | Switch to Preview My Lists Add new list Dell Event Dell E…" at bounding box center [48, 161] width 97 height 298
click at [37, 258] on nav "Dialing Mode: Power | Switch to Preview My Lists Add new list Dell Event Dell E…" at bounding box center [48, 161] width 97 height 298
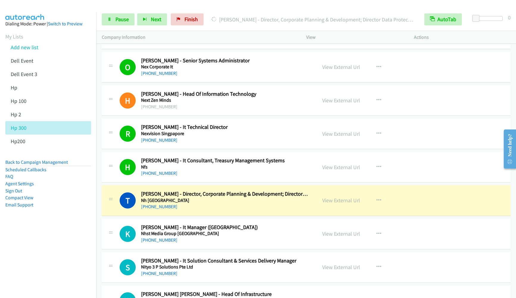
click at [54, 249] on nav "Dialing Mode: Power | Switch to Preview My Lists Add new list Dell Event Dell E…" at bounding box center [48, 161] width 97 height 298
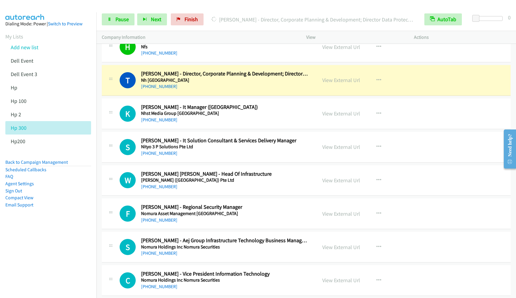
scroll to position [3976, 0]
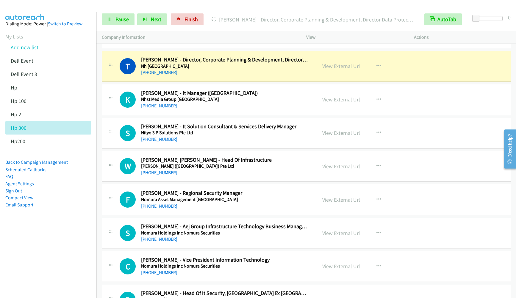
click at [10, 263] on nav "Dialing Mode: Power | Switch to Preview My Lists Add new list Dell Event Dell E…" at bounding box center [48, 161] width 97 height 298
click at [71, 257] on nav "Dialing Mode: Power | Switch to Preview My Lists Add new list Dell Event Dell E…" at bounding box center [48, 161] width 97 height 298
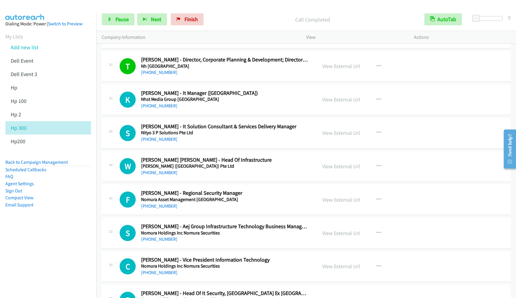
click at [44, 222] on aside "Dialing Mode: Power | Switch to Preview My Lists Add new list Dell Event Dell E…" at bounding box center [48, 123] width 96 height 223
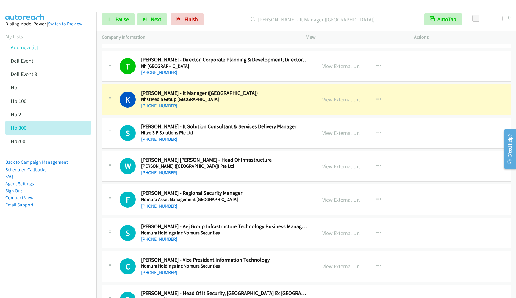
click at [43, 239] on nav "Dialing Mode: Power | Switch to Preview My Lists Add new list Dell Event Dell E…" at bounding box center [48, 161] width 97 height 298
click at [74, 227] on aside "Dialing Mode: Power | Switch to Preview My Lists Add new list Dell Event Dell E…" at bounding box center [48, 123] width 96 height 223
click at [38, 258] on nav "Dialing Mode: Power | Switch to Preview My Lists Add new list Dell Event Dell E…" at bounding box center [48, 161] width 97 height 298
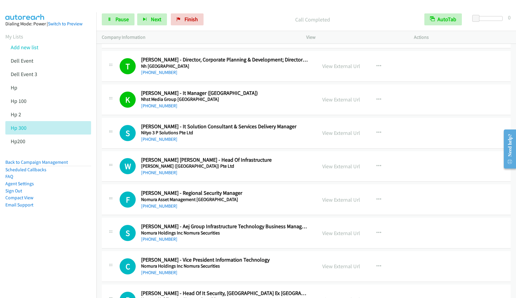
click at [38, 235] on nav "Dialing Mode: Power | Switch to Preview My Lists Add new list Dell Event Dell E…" at bounding box center [48, 161] width 97 height 298
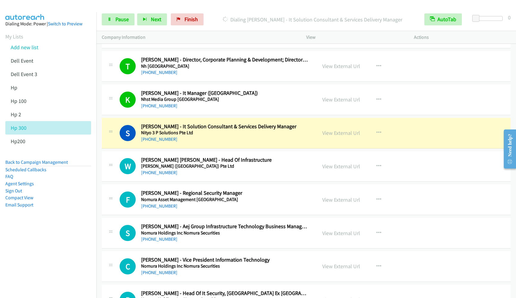
click at [51, 237] on nav "Dialing Mode: Power | Switch to Preview My Lists Add new list Dell Event Dell E…" at bounding box center [48, 161] width 97 height 298
click at [73, 247] on nav "Dialing Mode: Power | Switch to Preview My Lists Add new list Dell Event Dell E…" at bounding box center [48, 161] width 97 height 298
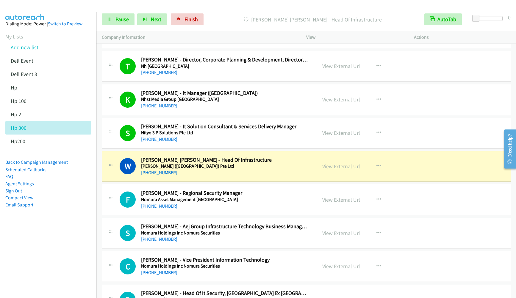
drag, startPoint x: 33, startPoint y: 249, endPoint x: 62, endPoint y: 242, distance: 29.8
click at [33, 249] on nav "Dialing Mode: Power | Switch to Preview My Lists Add new list Dell Event Dell E…" at bounding box center [48, 161] width 97 height 298
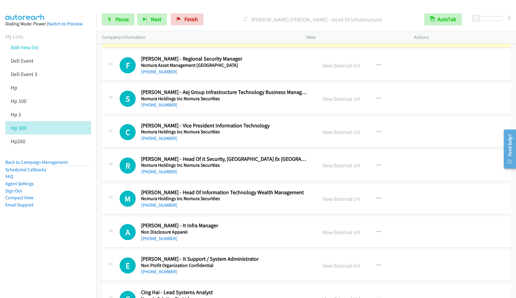
scroll to position [4065, 0]
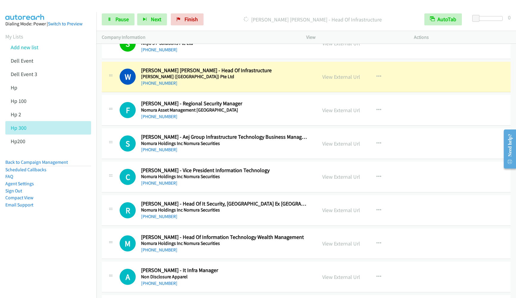
click at [7, 259] on nav "Dialing Mode: Power | Switch to Preview My Lists Add new list Dell Event Dell E…" at bounding box center [48, 161] width 97 height 298
click at [32, 230] on aside "Dialing Mode: Power | Switch to Preview My Lists Add new list Dell Event Dell E…" at bounding box center [48, 123] width 96 height 223
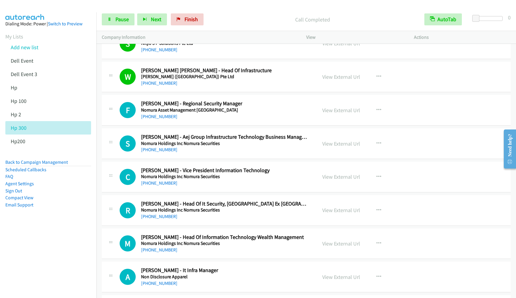
click at [30, 250] on nav "Dialing Mode: Power | Switch to Preview My Lists Add new list Dell Event Dell E…" at bounding box center [48, 161] width 97 height 298
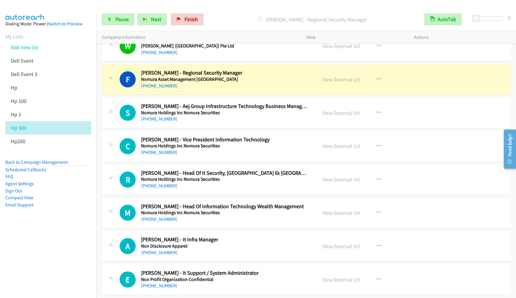
scroll to position [4110, 0]
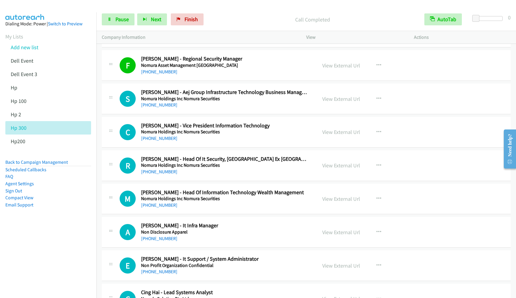
click at [41, 247] on nav "Dialing Mode: Power | Switch to Preview My Lists Add new list Dell Event Dell E…" at bounding box center [48, 161] width 97 height 298
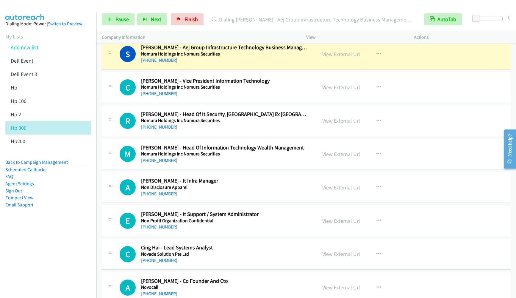
click at [23, 250] on nav "Dialing Mode: Power | Switch to Preview My Lists Add new list Dell Event Dell E…" at bounding box center [48, 161] width 97 height 298
click at [4, 241] on nav "Dialing Mode: Power | Switch to Preview My Lists Add new list Dell Event Dell E…" at bounding box center [48, 161] width 97 height 298
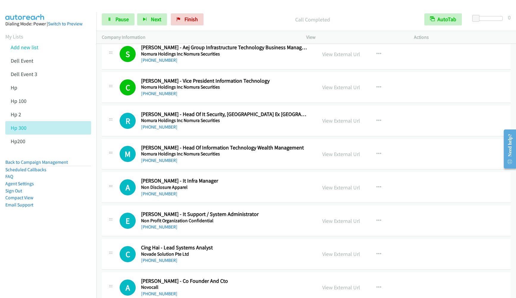
click at [62, 233] on aside "Dialing Mode: Power | Switch to Preview My Lists Add new list Dell Event Dell E…" at bounding box center [48, 123] width 96 height 223
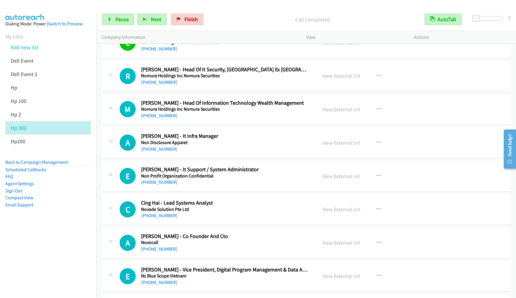
click at [47, 235] on nav "Dialing Mode: Power | Switch to Preview My Lists Add new list Dell Event Dell E…" at bounding box center [48, 161] width 97 height 298
click at [158, 83] on link "[PHONE_NUMBER]" at bounding box center [159, 82] width 36 height 6
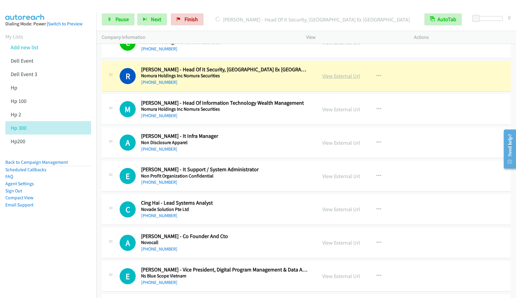
click at [336, 76] on link "View External Url" at bounding box center [342, 75] width 38 height 7
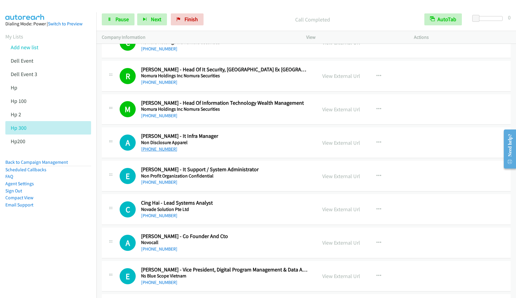
click at [155, 149] on link "[PHONE_NUMBER]" at bounding box center [159, 149] width 36 height 6
click at [54, 223] on aside "Dialing Mode: Power | Switch to Preview My Lists Add new list Dell Event Dell E…" at bounding box center [48, 123] width 96 height 223
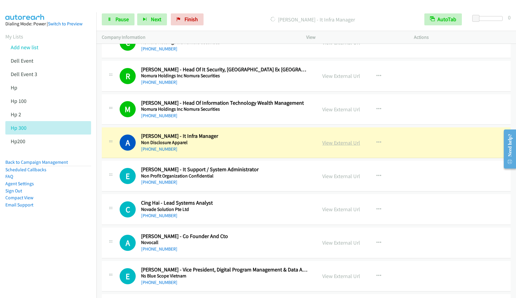
click at [330, 142] on link "View External Url" at bounding box center [342, 142] width 38 height 7
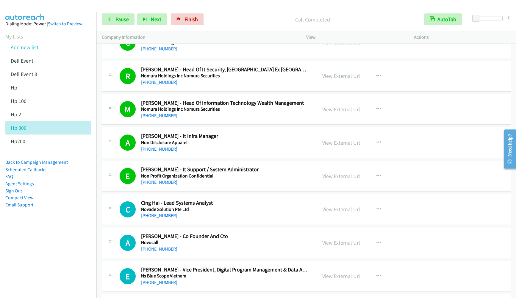
click at [58, 250] on nav "Dialing Mode: Power | Switch to Preview My Lists Add new list Dell Event Dell E…" at bounding box center [48, 161] width 97 height 298
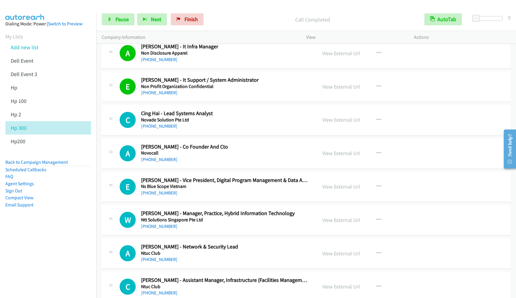
scroll to position [4333, 0]
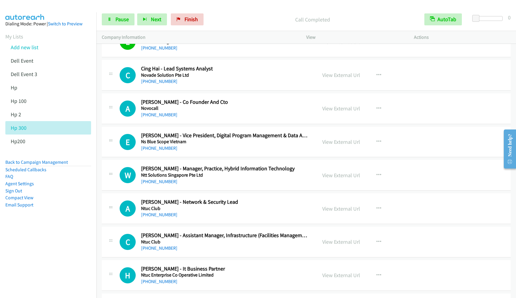
drag, startPoint x: 40, startPoint y: 270, endPoint x: 47, endPoint y: 268, distance: 7.4
click at [40, 270] on nav "Dialing Mode: Power | Switch to Preview My Lists Add new list Dell Event Dell E…" at bounding box center [48, 161] width 97 height 298
click at [155, 80] on link "[PHONE_NUMBER]" at bounding box center [159, 81] width 36 height 6
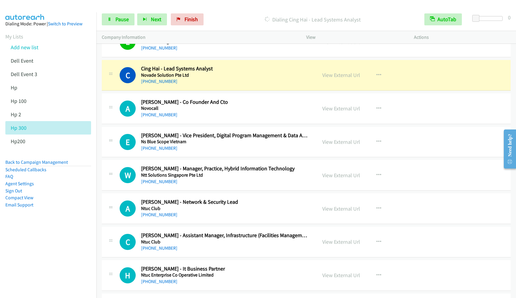
click at [56, 284] on nav "Dialing Mode: Power | Switch to Preview My Lists Add new list Dell Event Dell E…" at bounding box center [48, 161] width 97 height 298
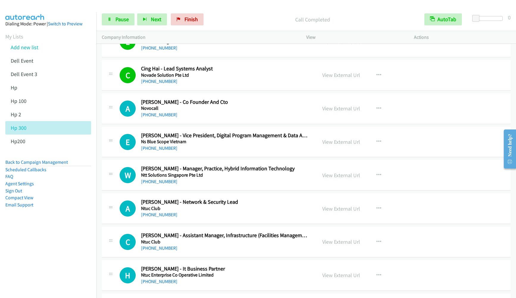
click at [33, 266] on nav "Dialing Mode: Power | Switch to Preview My Lists Add new list Dell Event Dell E…" at bounding box center [48, 161] width 97 height 298
click at [63, 271] on nav "Dialing Mode: Power | Switch to Preview My Lists Add new list Dell Event Dell E…" at bounding box center [48, 161] width 97 height 298
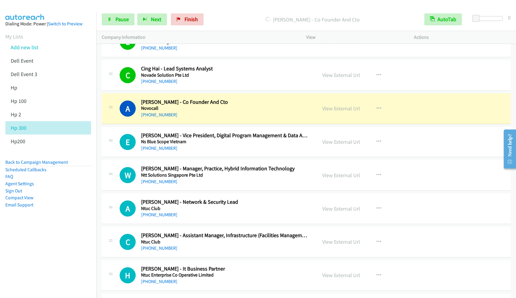
scroll to position [4378, 0]
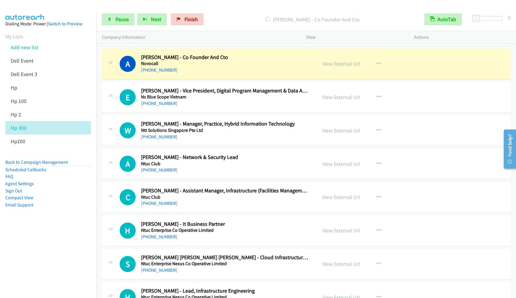
click at [67, 253] on nav "Dialing Mode: Power | Switch to Preview My Lists Add new list Dell Event Dell E…" at bounding box center [48, 161] width 97 height 298
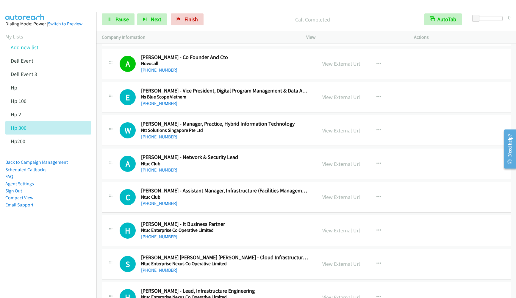
click at [70, 236] on nav "Dialing Mode: Power | Switch to Preview My Lists Add new list Dell Event Dell E…" at bounding box center [48, 161] width 97 height 298
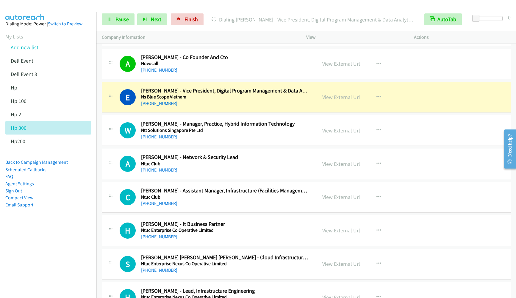
click at [14, 267] on nav "Dialing Mode: Power | Switch to Preview My Lists Add new list Dell Event Dell E…" at bounding box center [48, 161] width 97 height 298
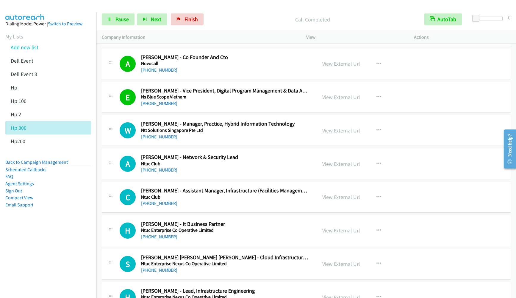
click at [54, 239] on nav "Dialing Mode: Power | Switch to Preview My Lists Add new list Dell Event Dell E…" at bounding box center [48, 161] width 97 height 298
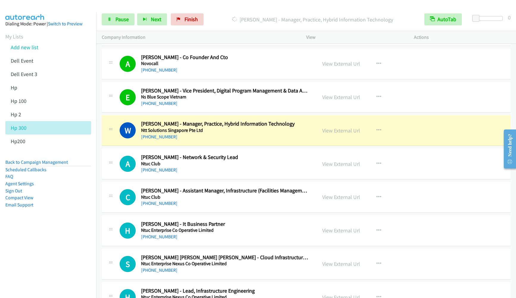
click at [76, 261] on nav "Dialing Mode: Power | Switch to Preview My Lists Add new list Dell Event Dell E…" at bounding box center [48, 161] width 97 height 298
click at [115, 27] on div "Start Calls Pause Next Finish [PERSON_NAME] - Manager, Practice, Hybrid Informa…" at bounding box center [306, 19] width 420 height 23
click at [119, 20] on span "Pause" at bounding box center [122, 19] width 13 height 7
